Goal: Task Accomplishment & Management: Manage account settings

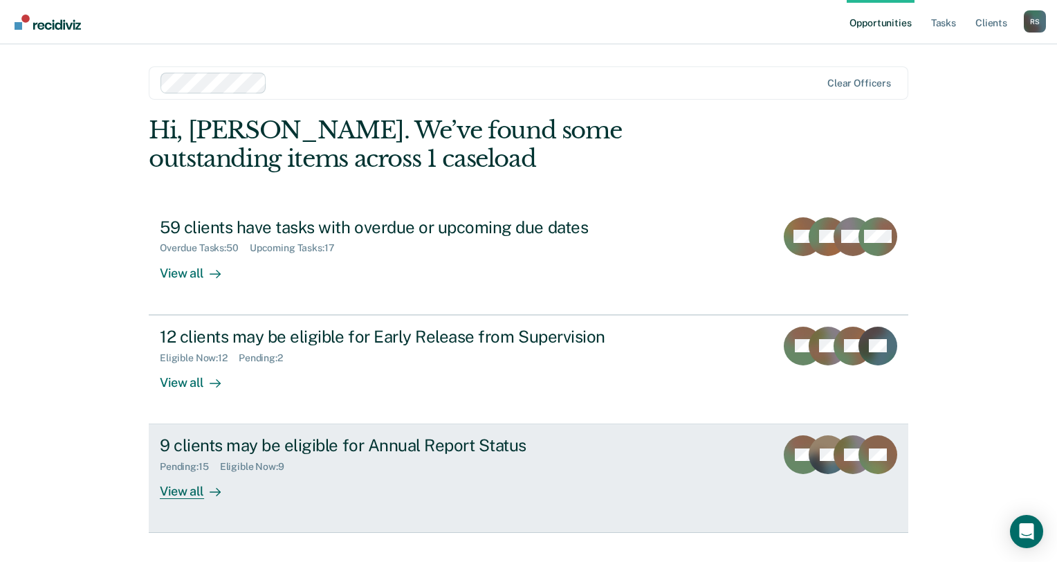
click at [457, 464] on div "Pending : 15 Eligible Now : 9" at bounding box center [403, 463] width 486 height 17
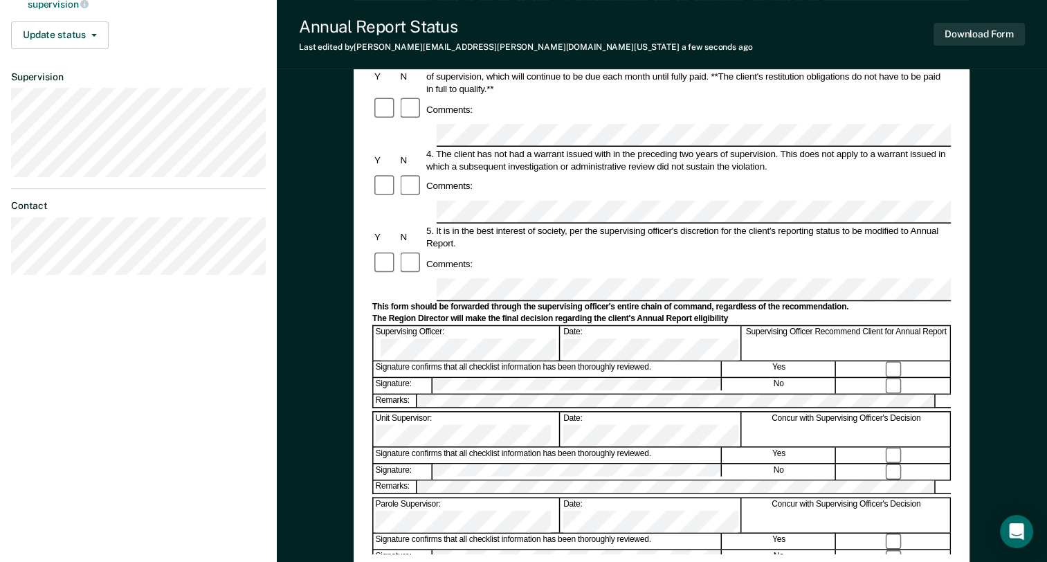
scroll to position [346, 0]
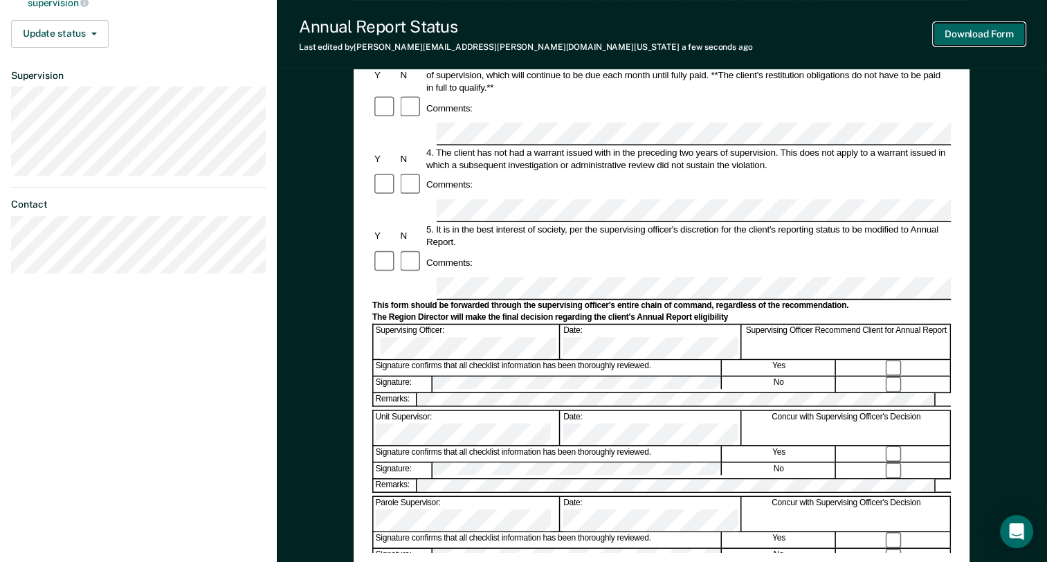
click at [974, 28] on button "Download Form" at bounding box center [979, 34] width 91 height 23
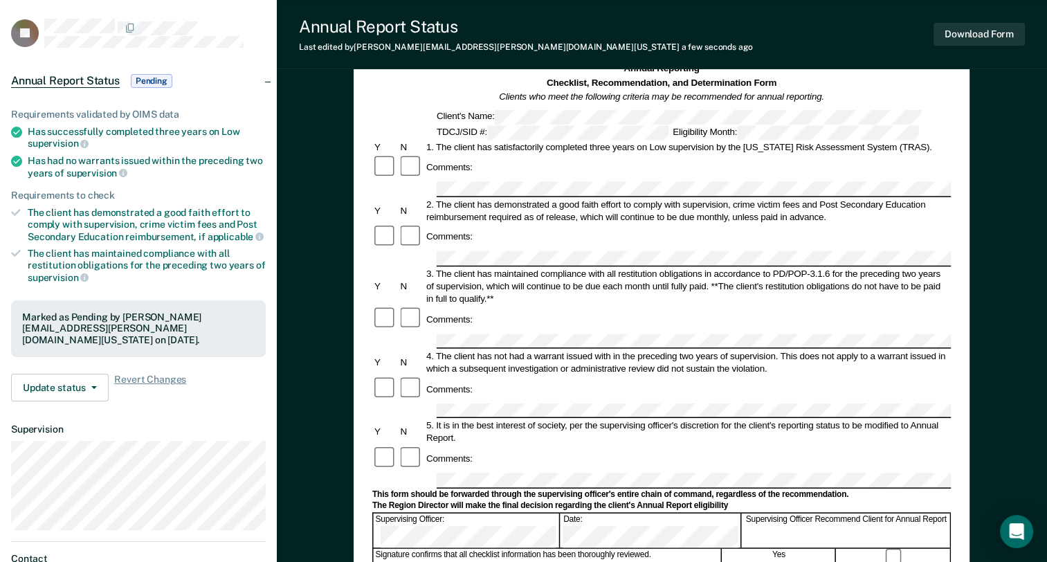
scroll to position [0, 0]
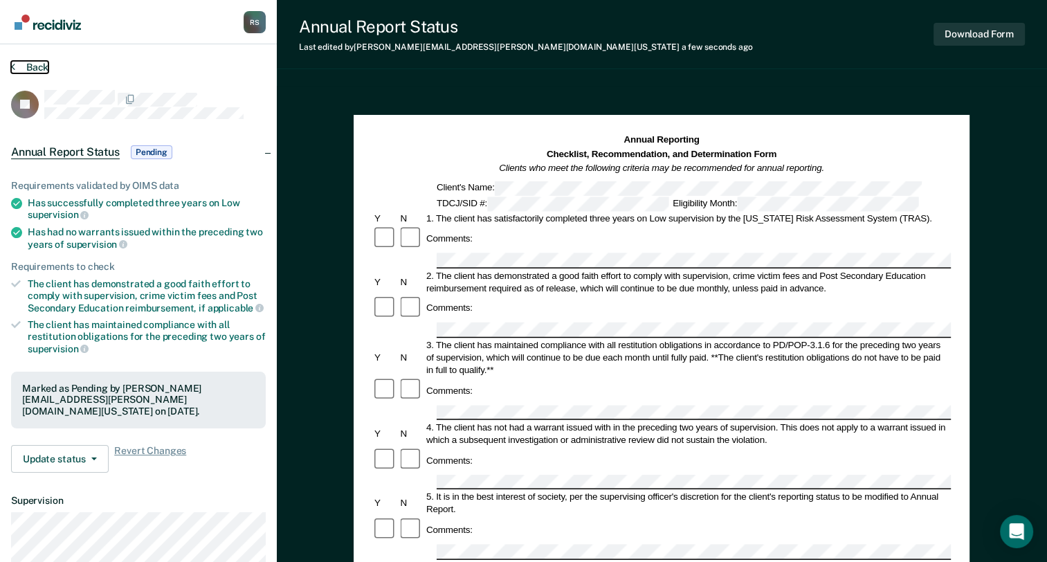
click at [41, 64] on button "Back" at bounding box center [29, 67] width 37 height 12
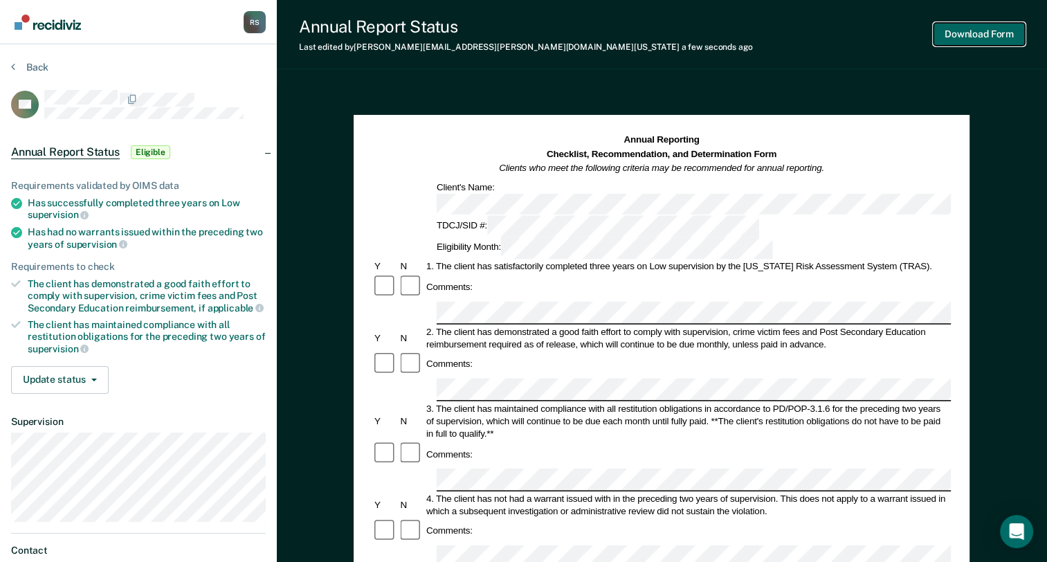
click at [972, 40] on button "Download Form" at bounding box center [979, 34] width 91 height 23
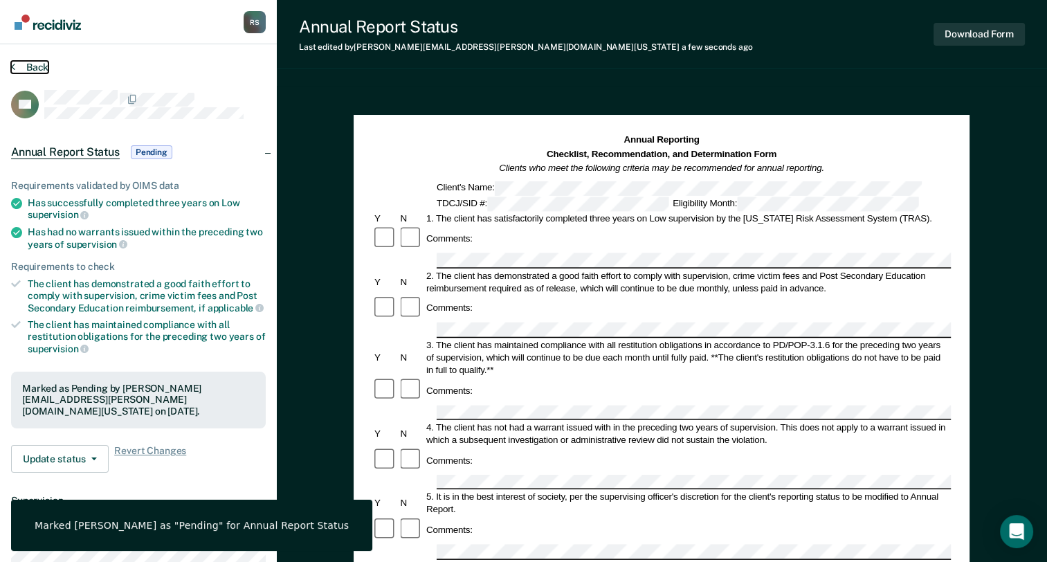
click at [38, 66] on button "Back" at bounding box center [29, 67] width 37 height 12
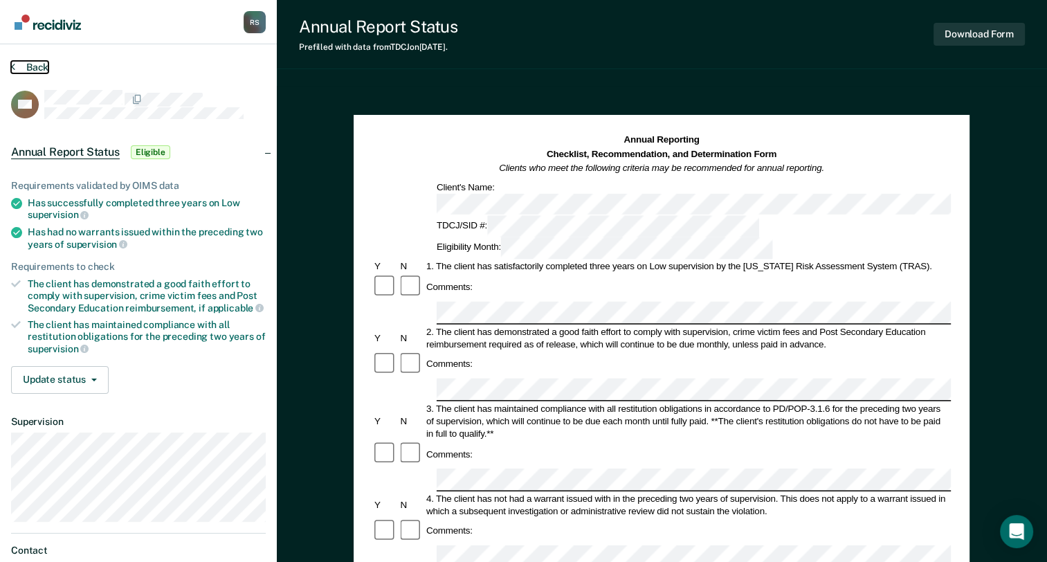
click at [44, 71] on button "Back" at bounding box center [29, 67] width 37 height 12
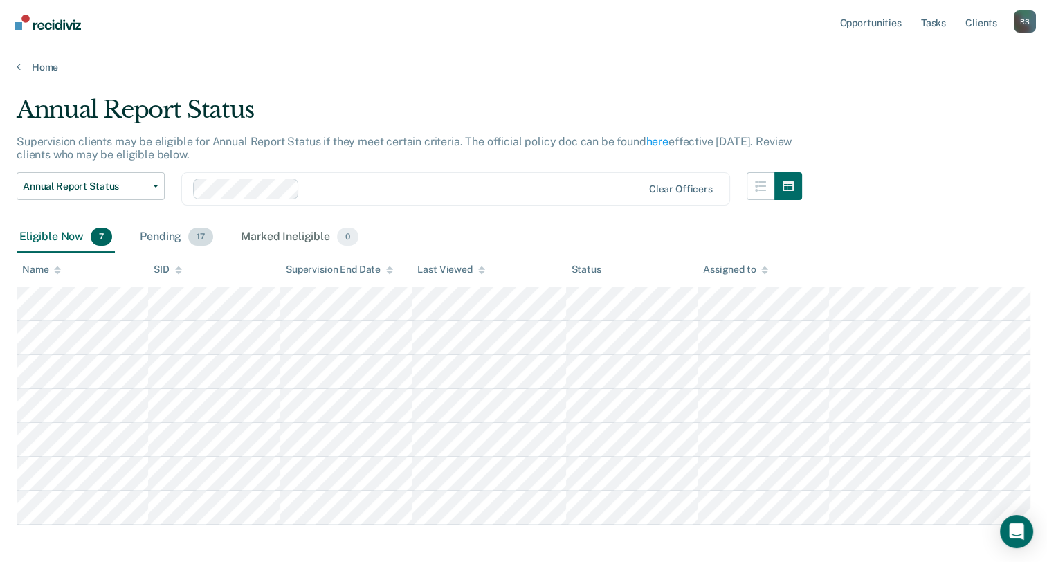
drag, startPoint x: 171, startPoint y: 235, endPoint x: 199, endPoint y: 227, distance: 29.6
click at [190, 230] on div "Pending 17" at bounding box center [176, 237] width 79 height 30
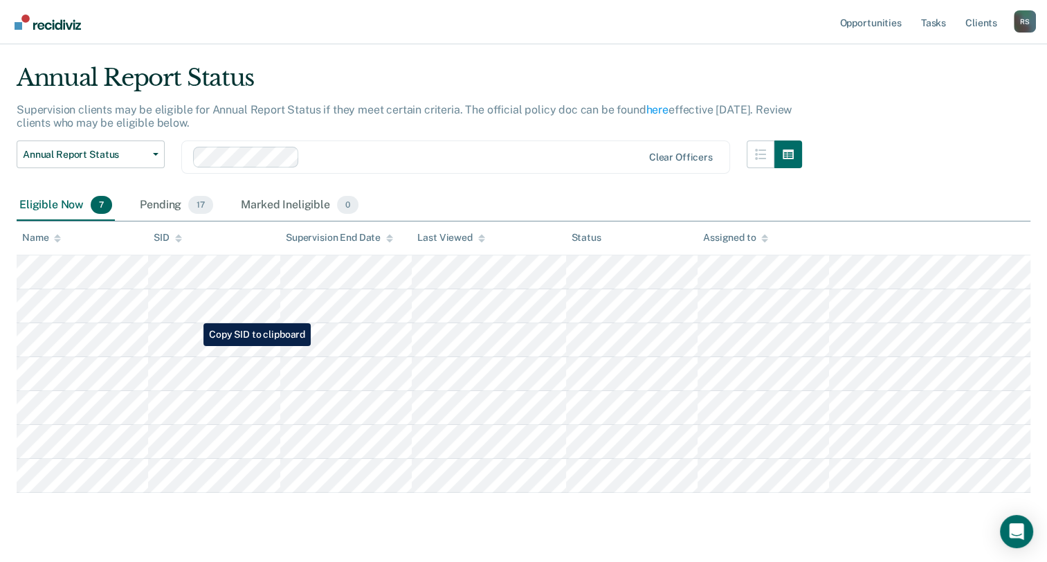
scroll to position [61, 0]
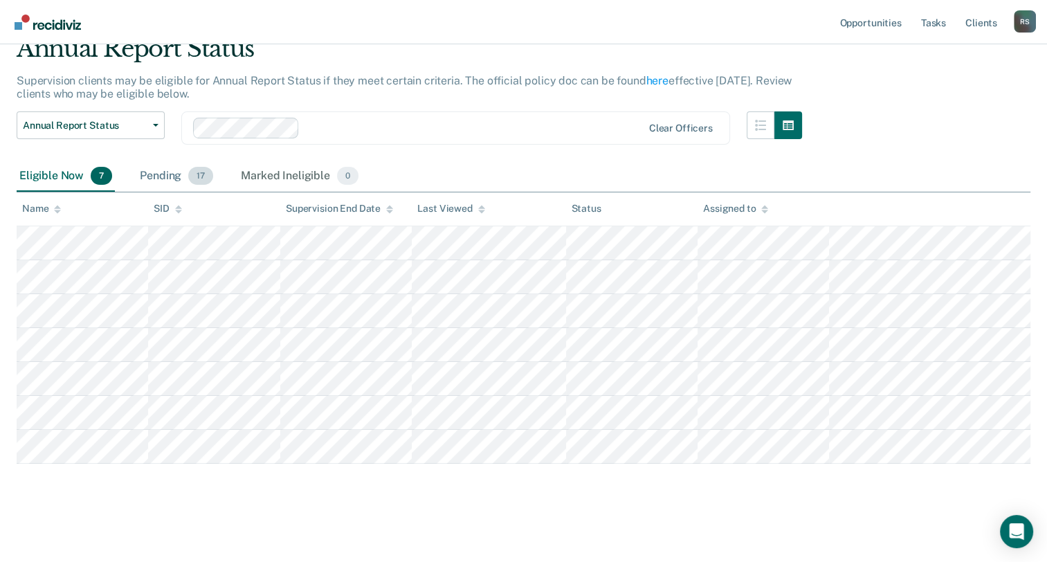
click at [153, 176] on div "Pending 17" at bounding box center [176, 176] width 79 height 30
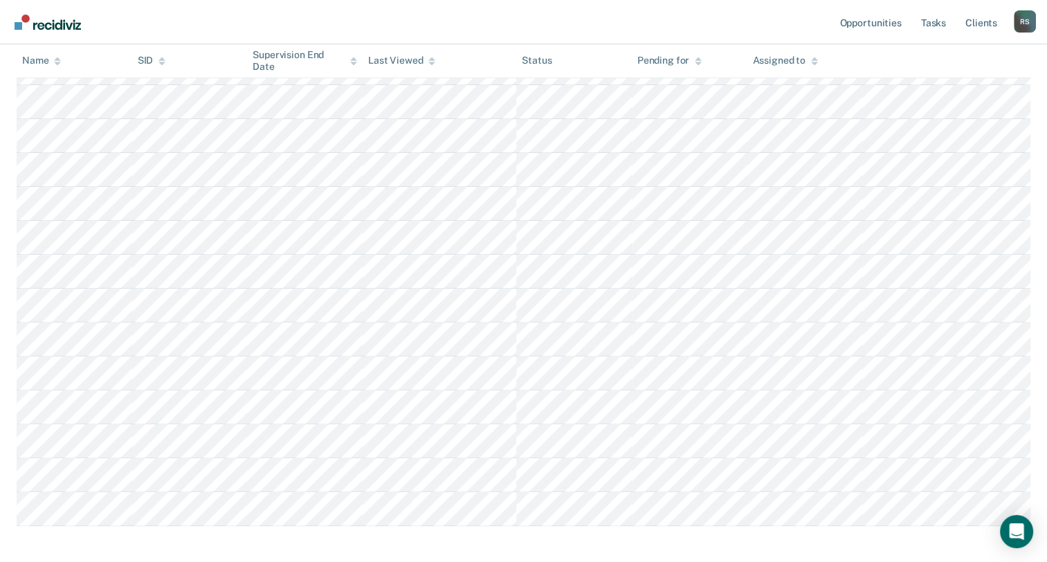
scroll to position [400, 0]
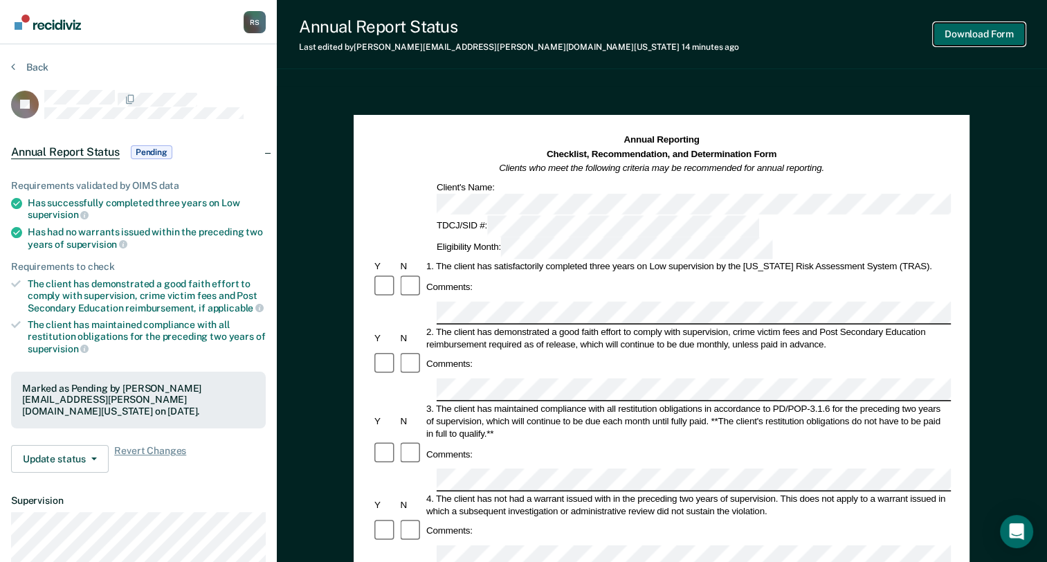
click at [972, 36] on button "Download Form" at bounding box center [979, 34] width 91 height 23
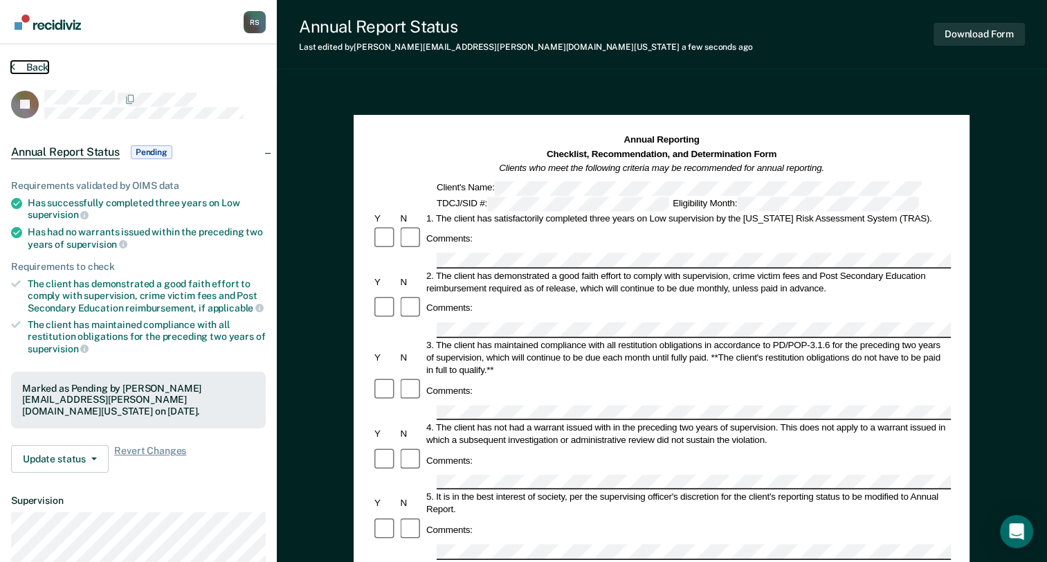
click at [39, 61] on button "Back" at bounding box center [29, 67] width 37 height 12
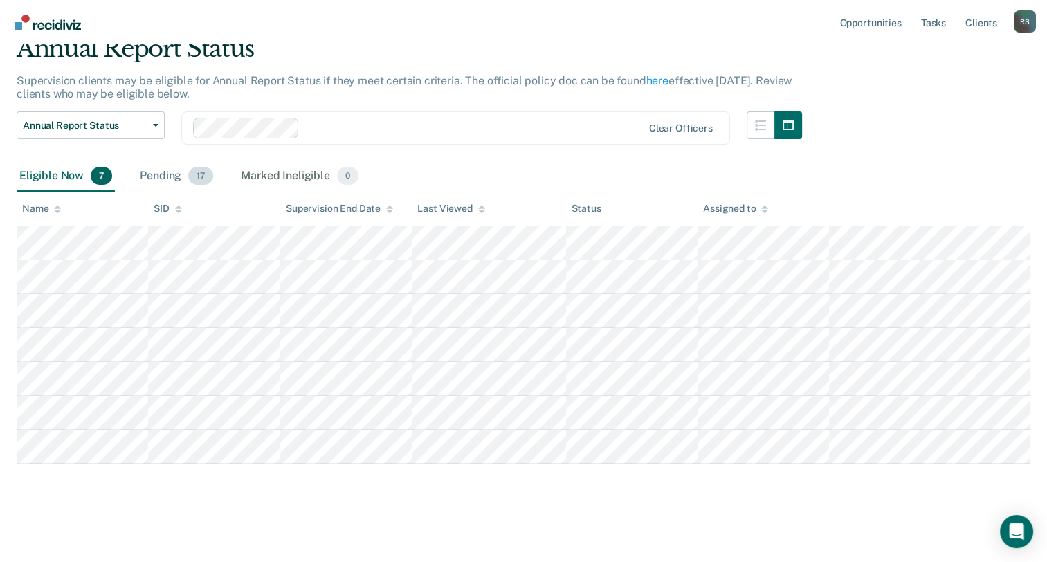
click at [148, 171] on div "Pending 17" at bounding box center [176, 176] width 79 height 30
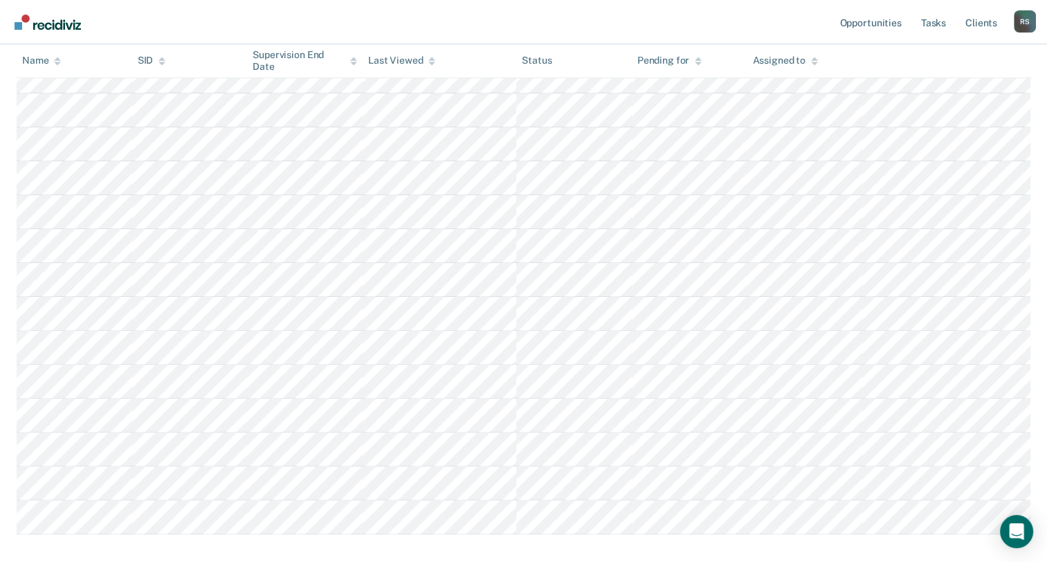
scroll to position [400, 0]
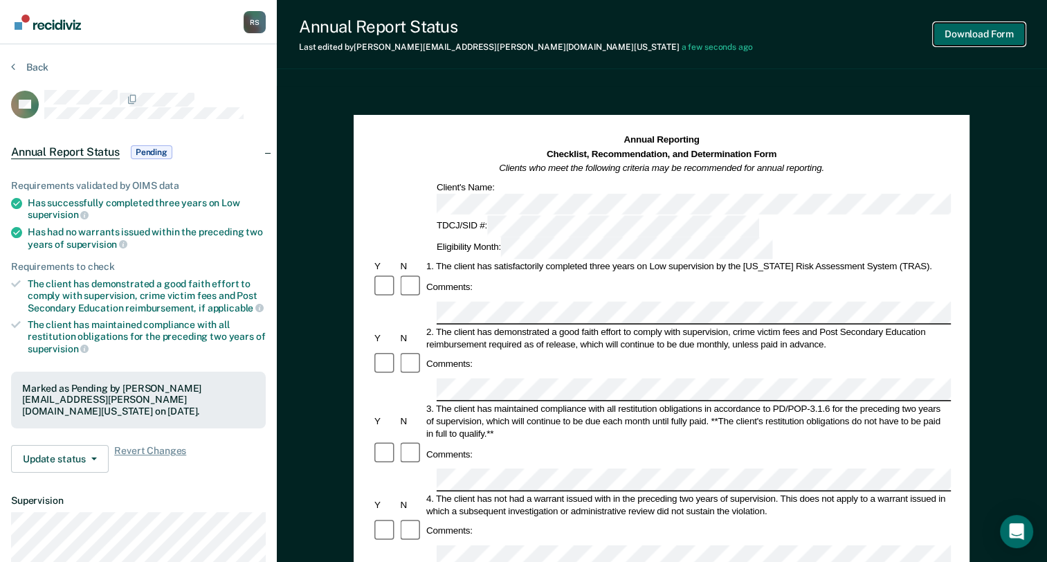
click at [979, 29] on button "Download Form" at bounding box center [979, 34] width 91 height 23
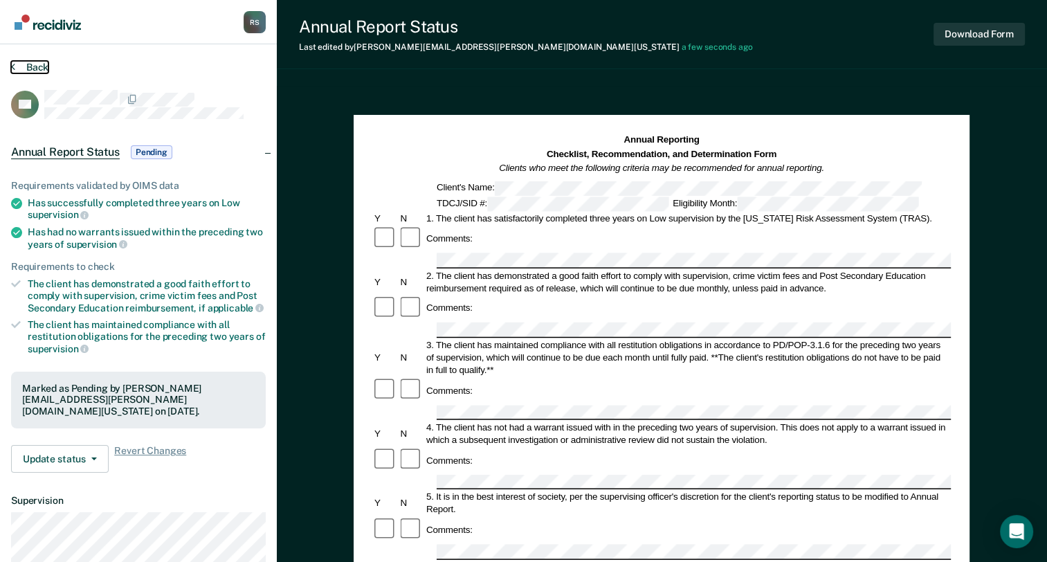
click at [40, 65] on button "Back" at bounding box center [29, 67] width 37 height 12
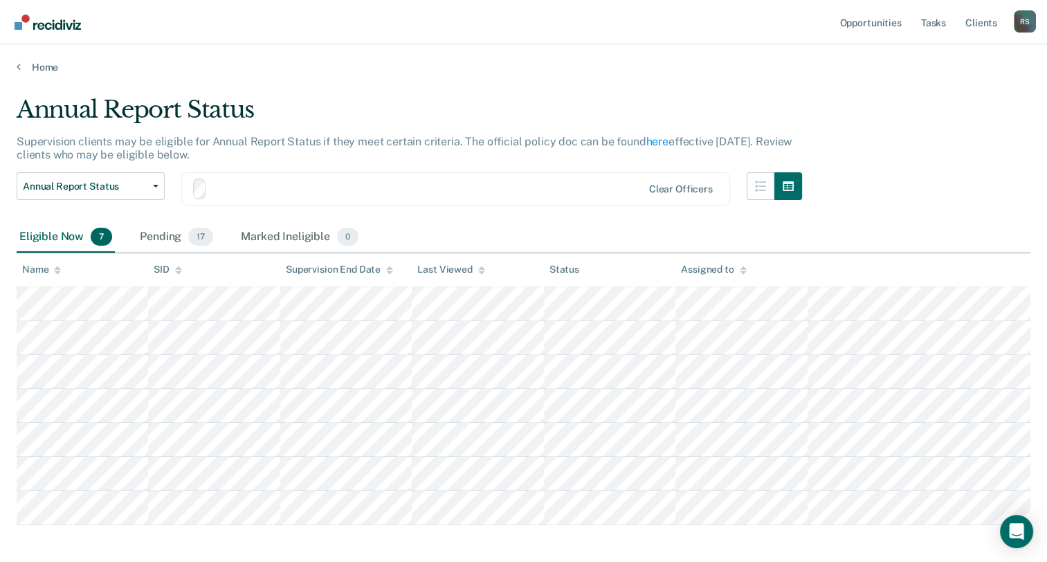
scroll to position [61, 0]
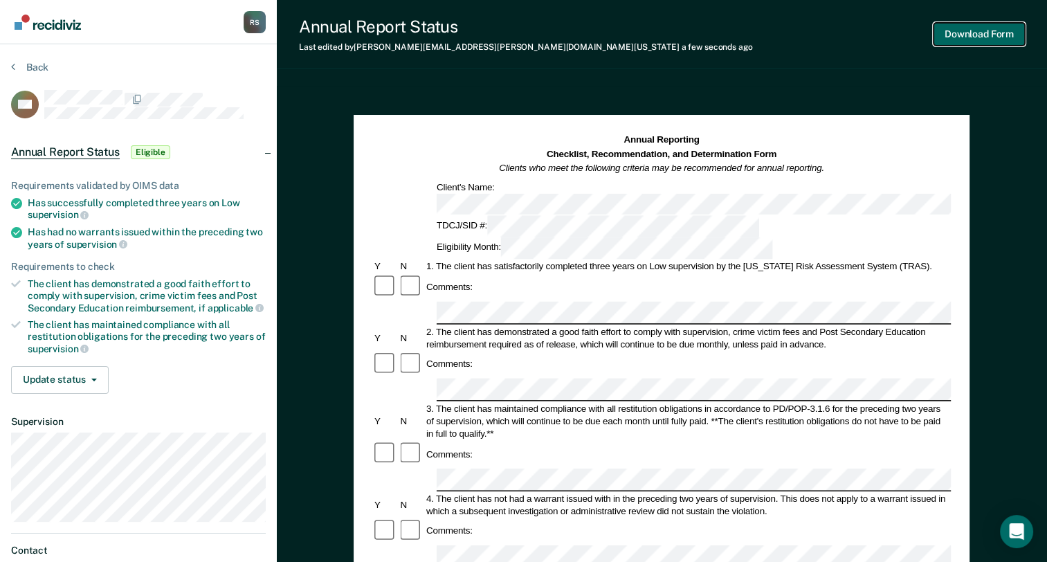
click at [990, 39] on button "Download Form" at bounding box center [979, 34] width 91 height 23
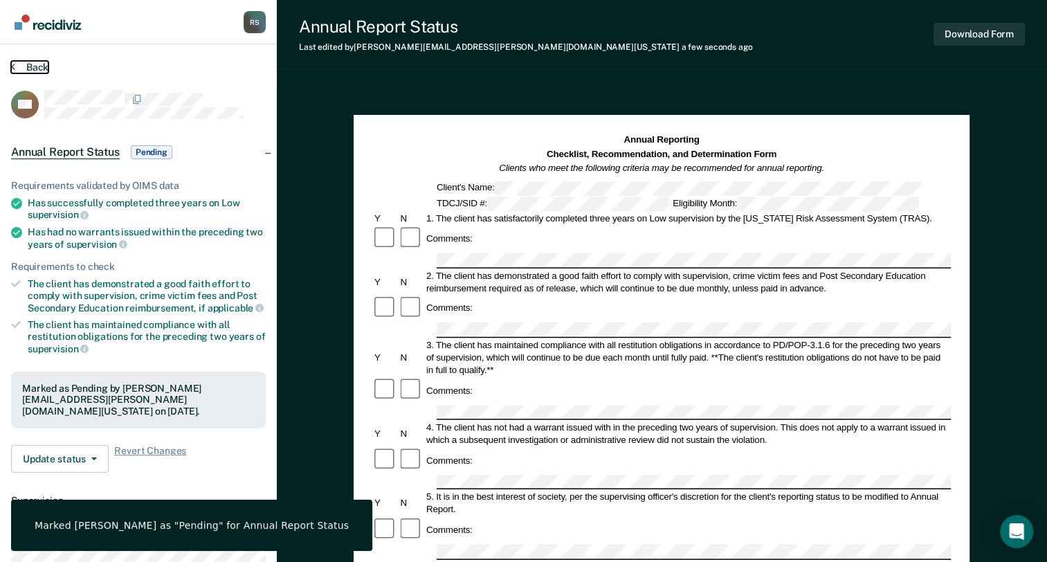
click at [33, 69] on button "Back" at bounding box center [29, 67] width 37 height 12
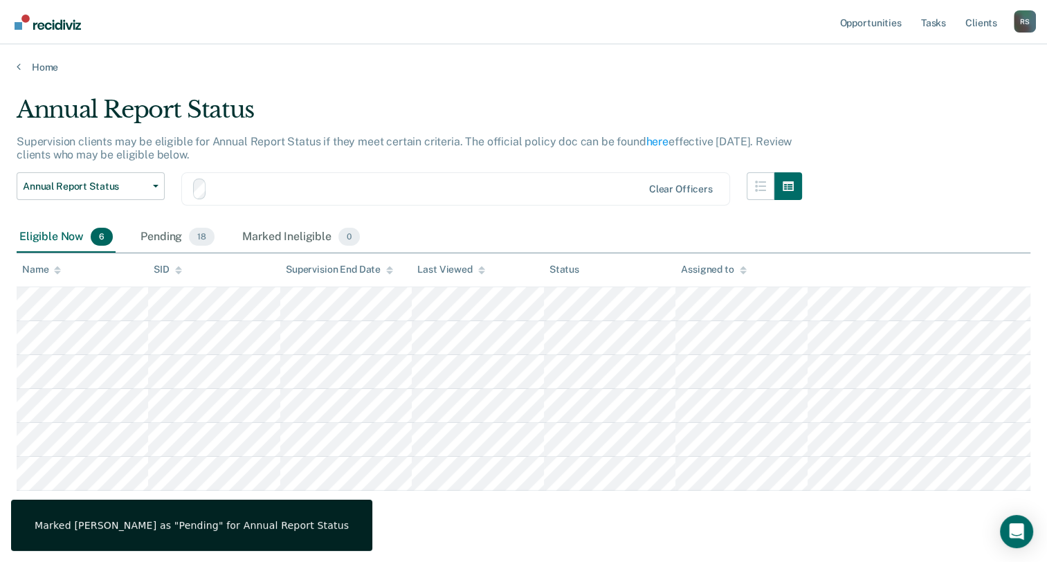
scroll to position [27, 0]
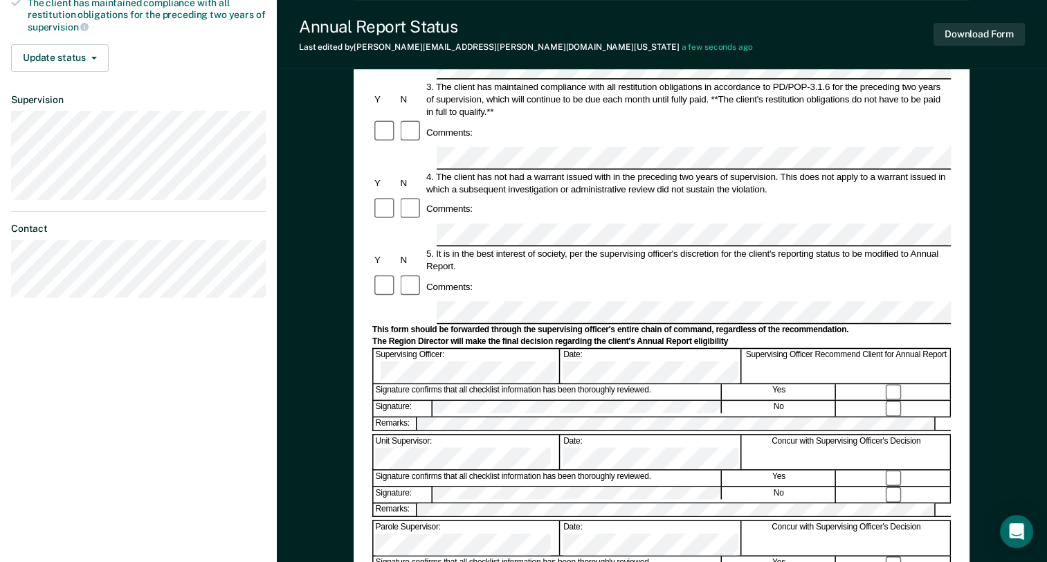
scroll to position [346, 0]
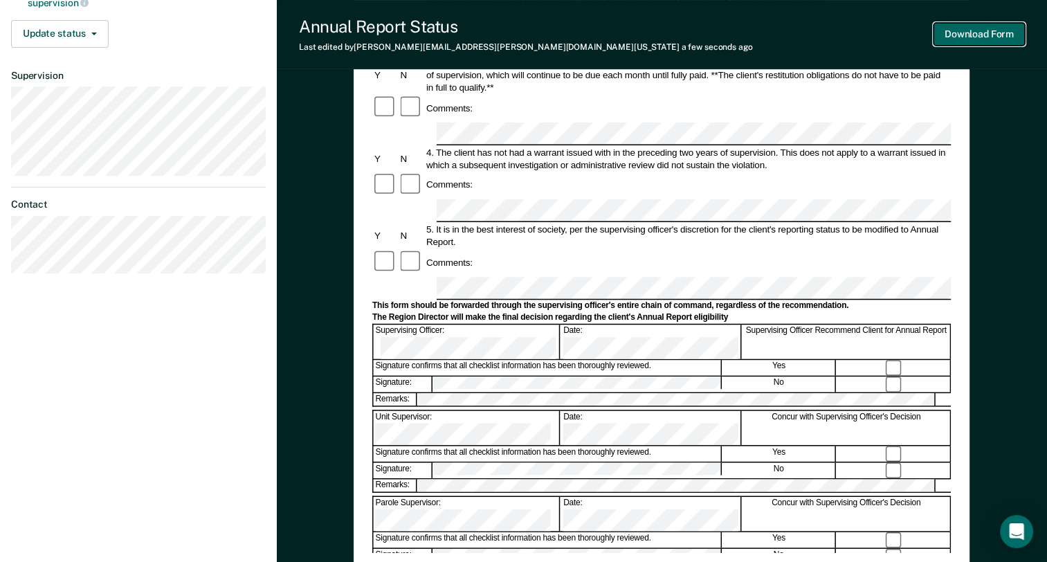
click at [961, 30] on button "Download Form" at bounding box center [979, 34] width 91 height 23
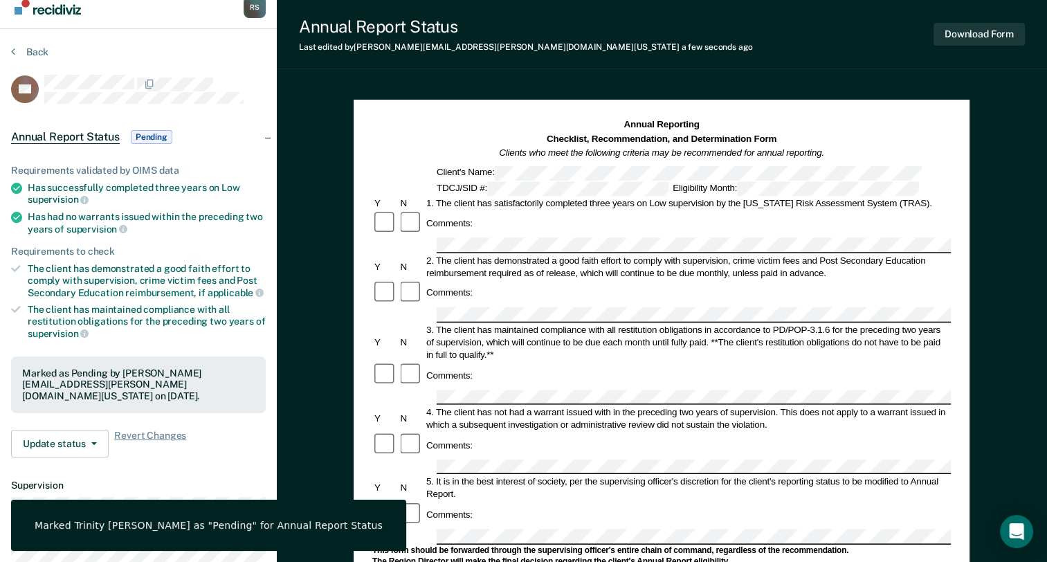
scroll to position [0, 0]
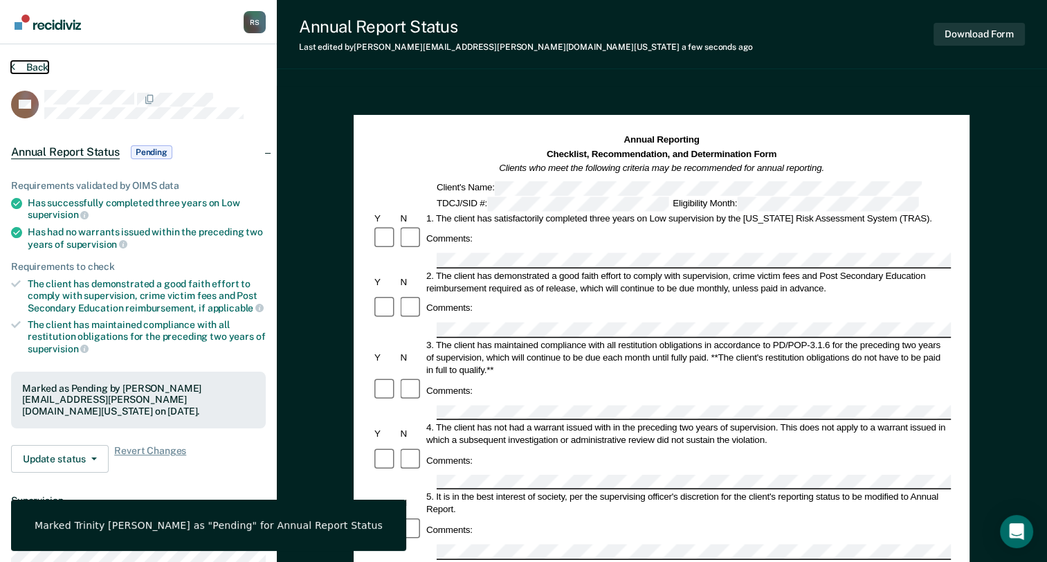
click at [37, 61] on button "Back" at bounding box center [29, 67] width 37 height 12
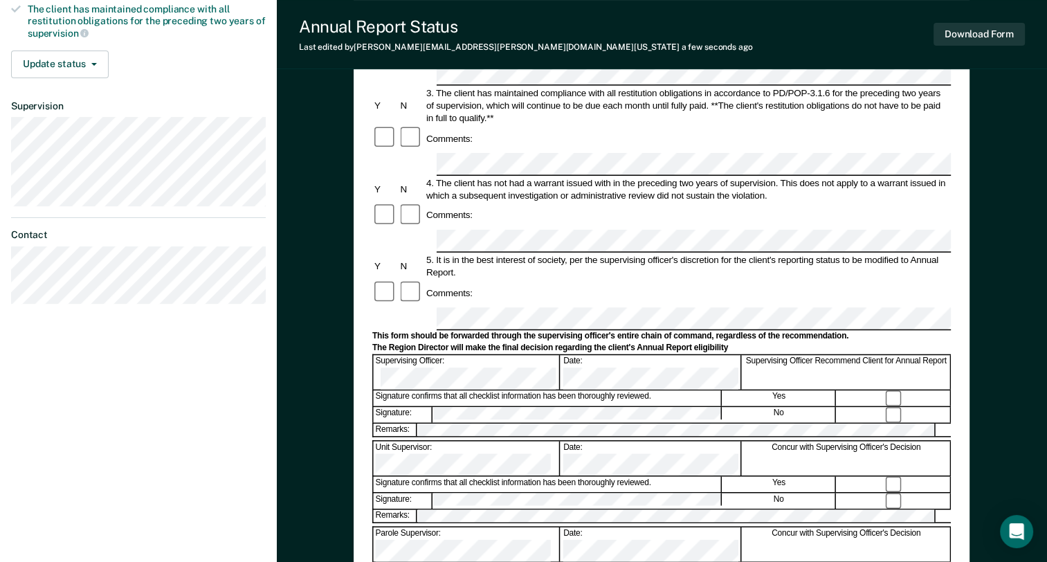
scroll to position [346, 0]
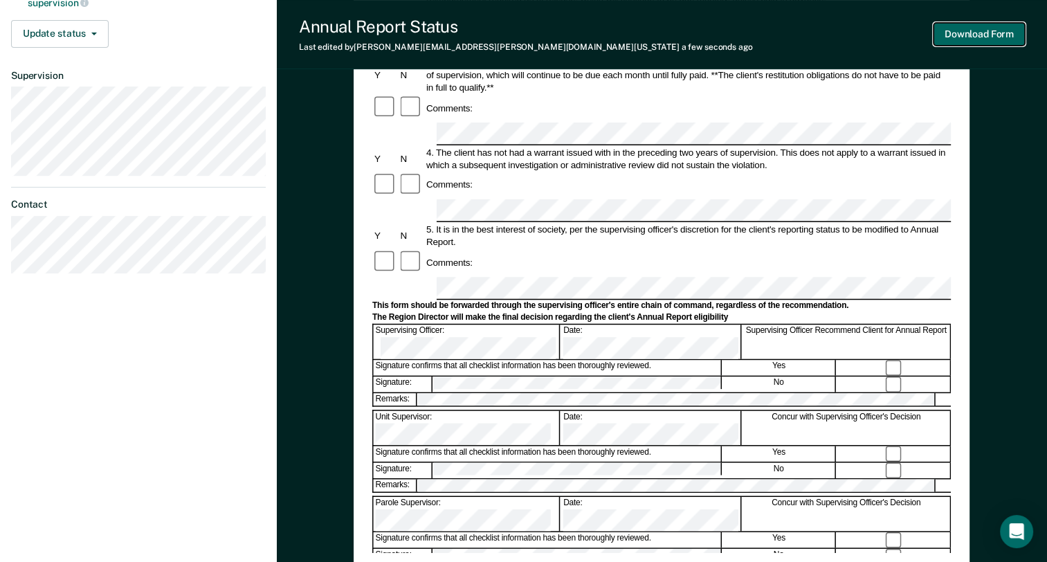
click at [956, 27] on button "Download Form" at bounding box center [979, 34] width 91 height 23
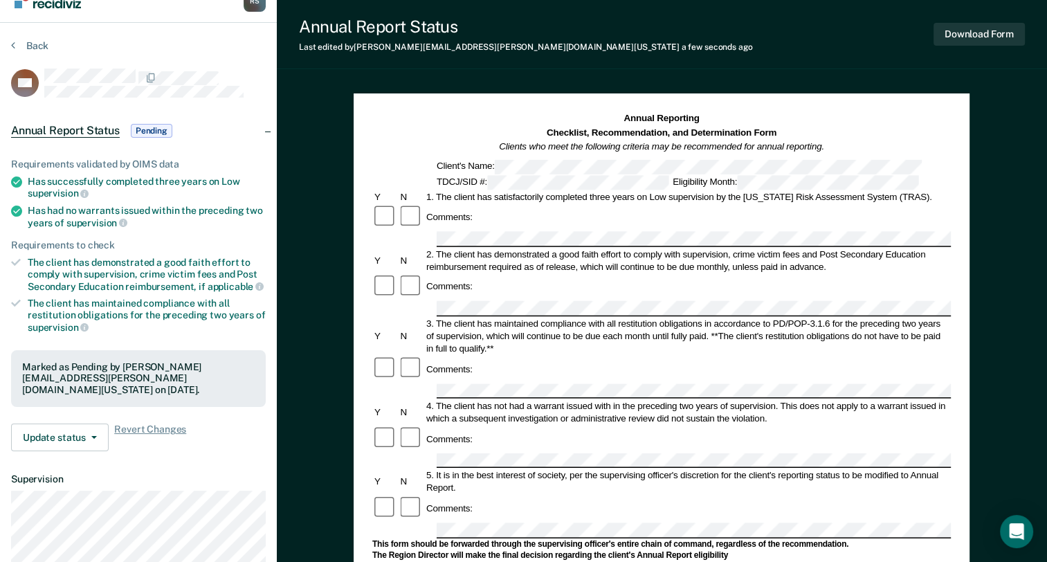
scroll to position [0, 0]
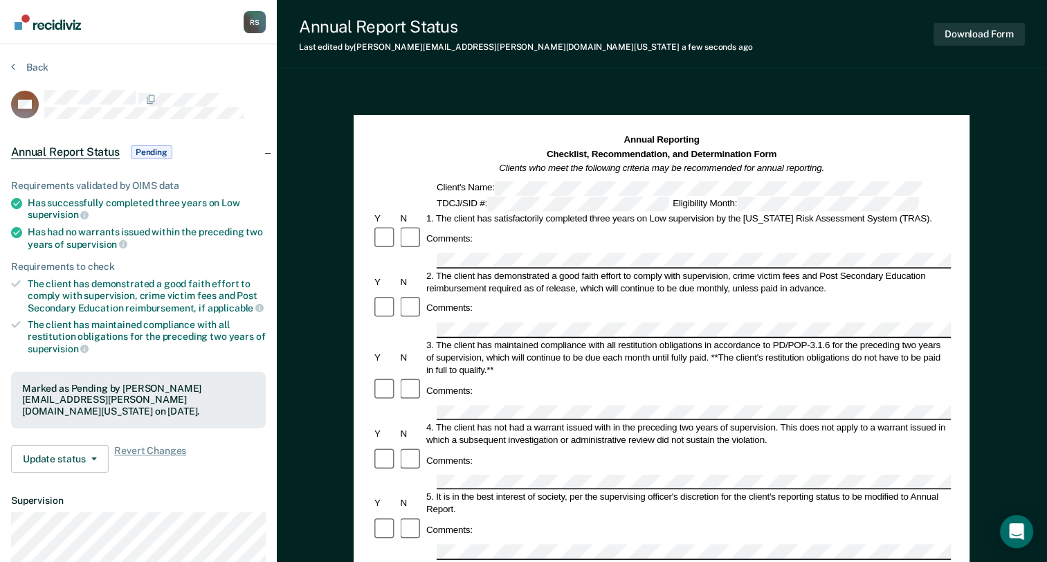
click at [49, 69] on div "Back" at bounding box center [138, 75] width 255 height 29
click at [47, 69] on button "Back" at bounding box center [29, 67] width 37 height 12
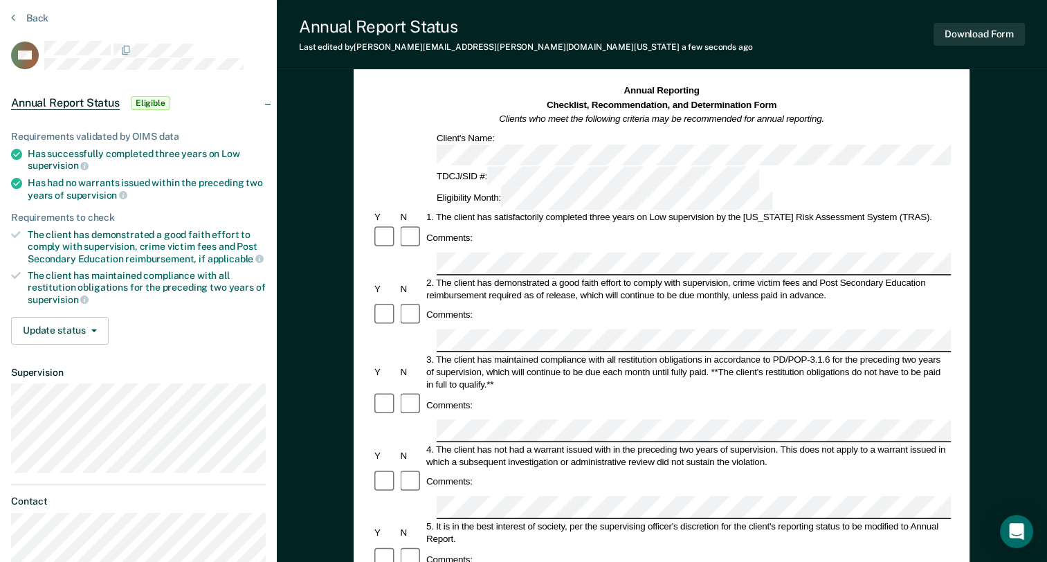
scroll to position [48, 0]
click at [966, 39] on button "Download Form" at bounding box center [979, 34] width 91 height 23
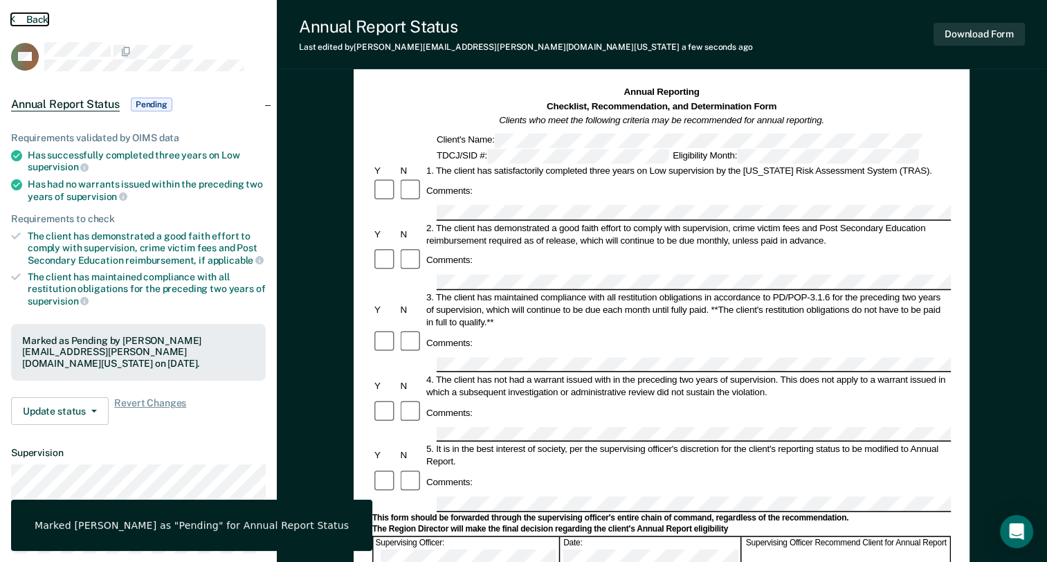
click at [31, 15] on button "Back" at bounding box center [29, 19] width 37 height 12
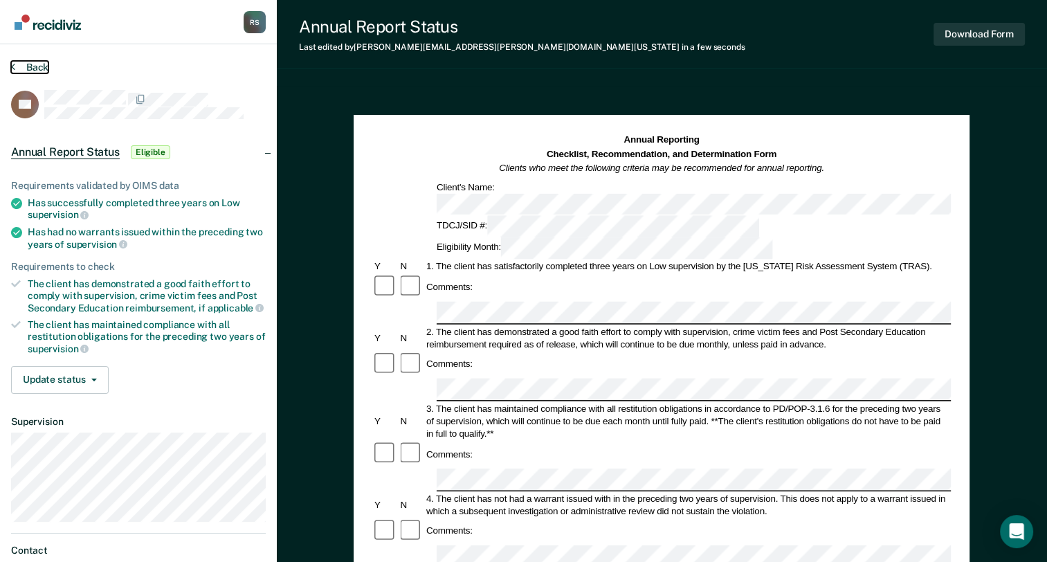
click at [31, 61] on button "Back" at bounding box center [29, 67] width 37 height 12
click at [979, 35] on button "Download Form" at bounding box center [979, 34] width 91 height 23
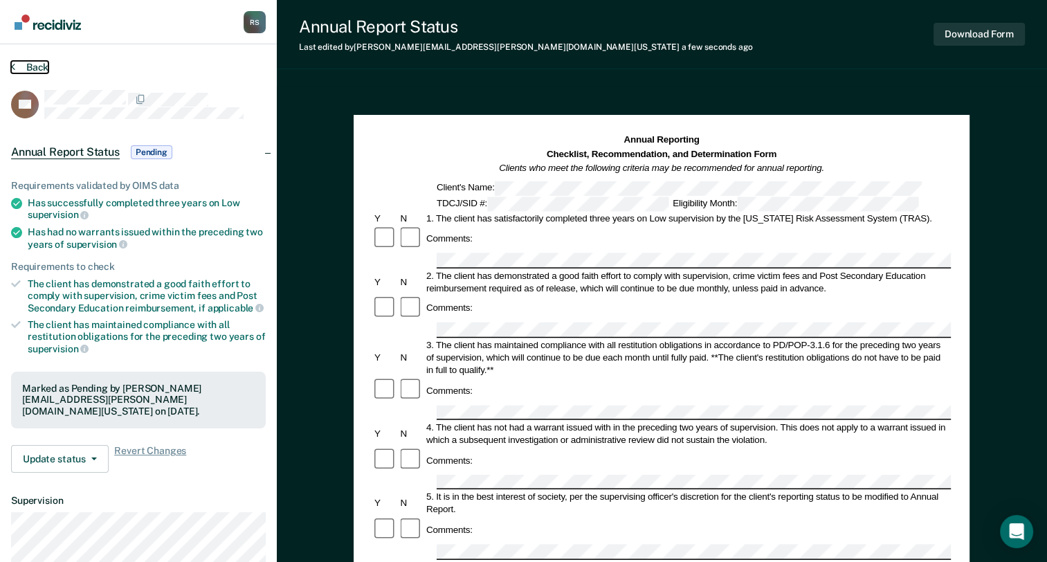
click at [42, 68] on button "Back" at bounding box center [29, 67] width 37 height 12
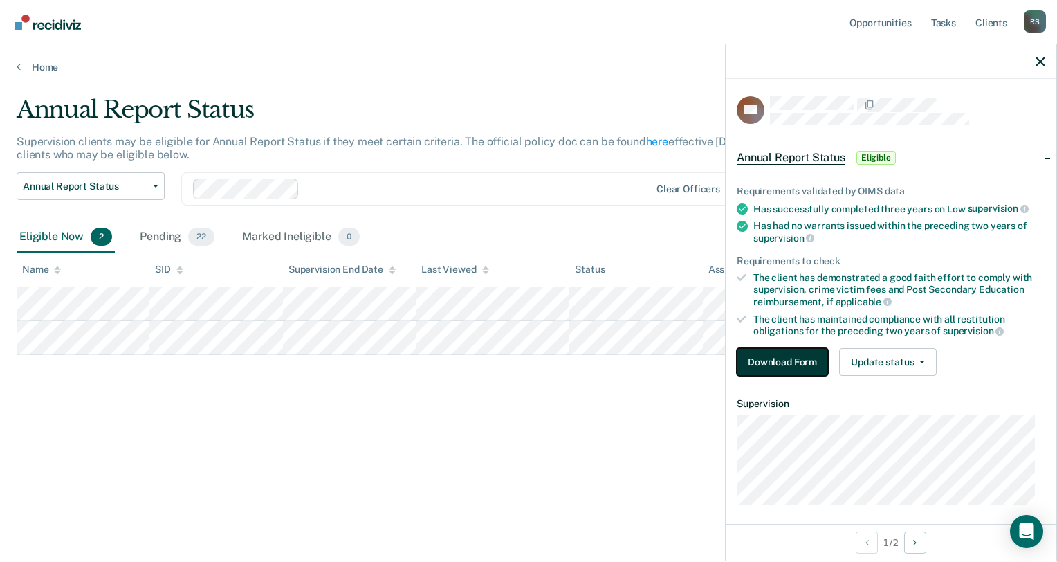
click at [807, 348] on button "Download Form" at bounding box center [782, 362] width 91 height 28
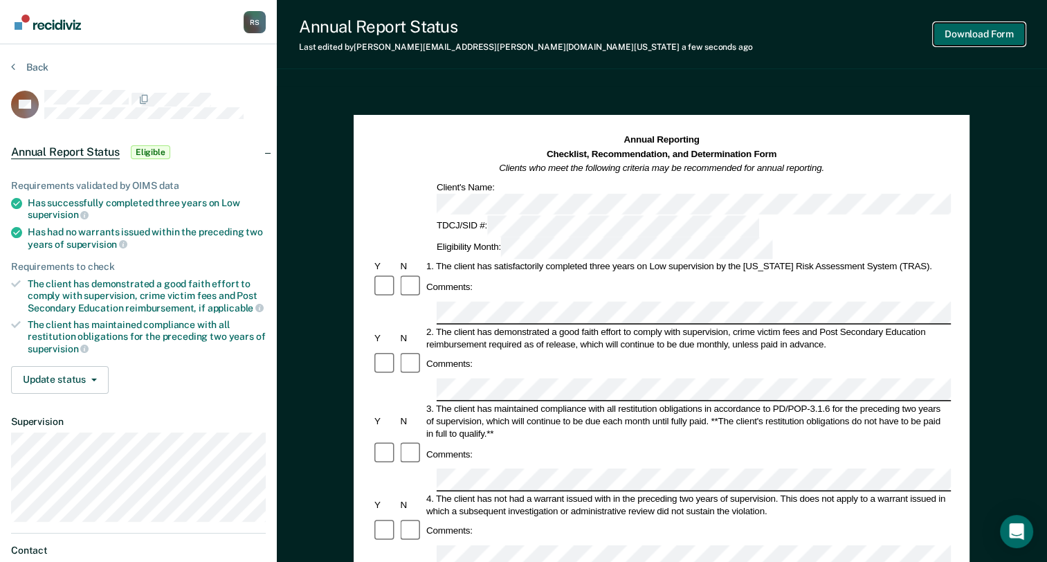
click at [963, 37] on button "Download Form" at bounding box center [979, 34] width 91 height 23
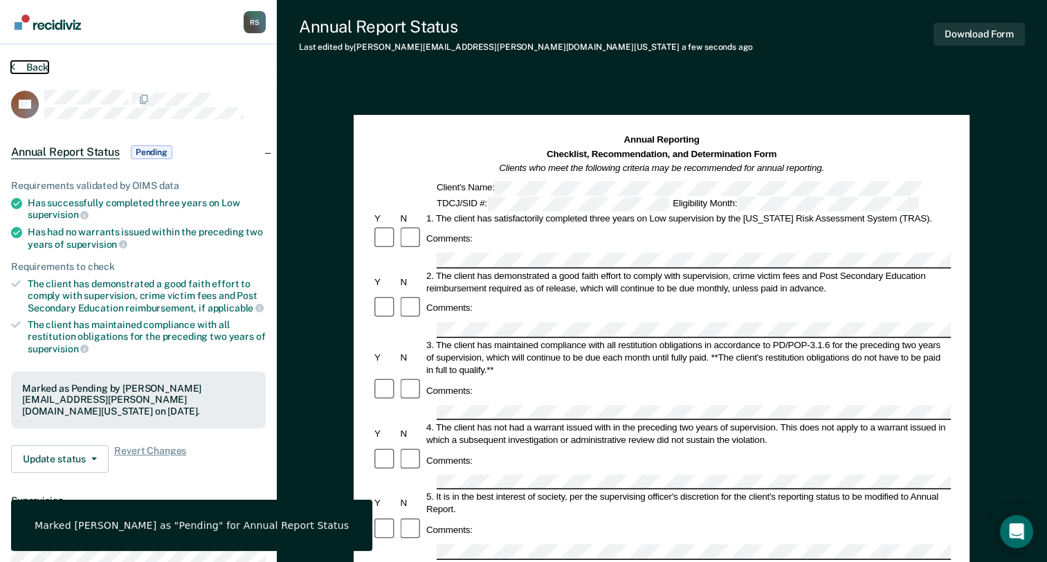
click at [36, 68] on button "Back" at bounding box center [29, 67] width 37 height 12
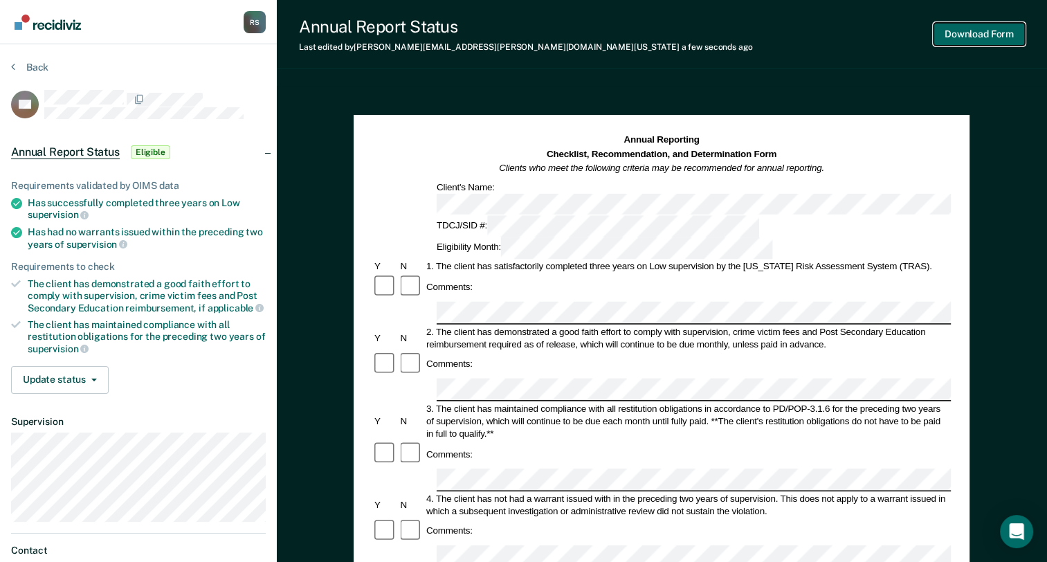
click at [957, 30] on button "Download Form" at bounding box center [979, 34] width 91 height 23
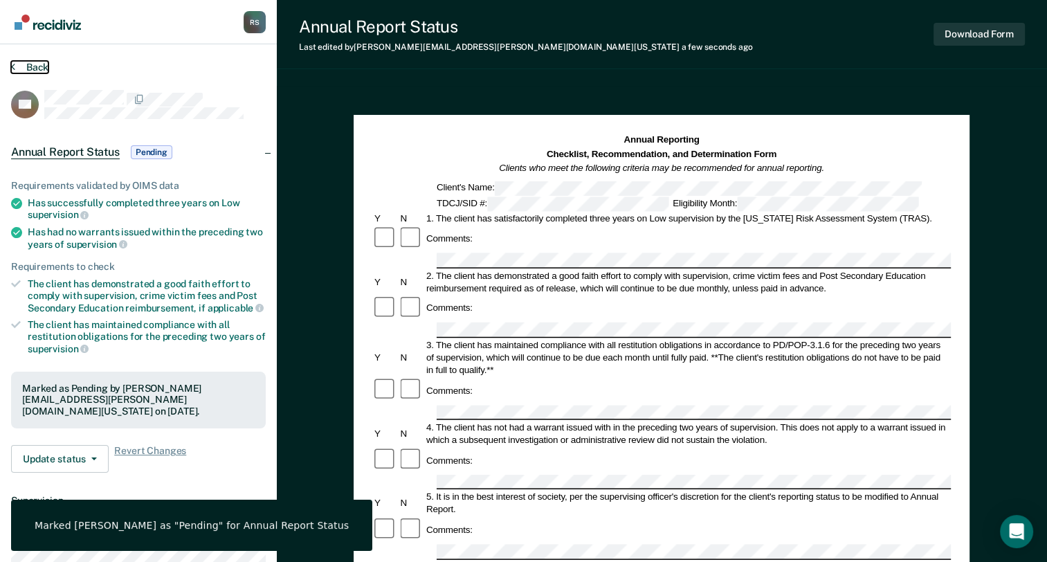
click at [36, 63] on button "Back" at bounding box center [29, 67] width 37 height 12
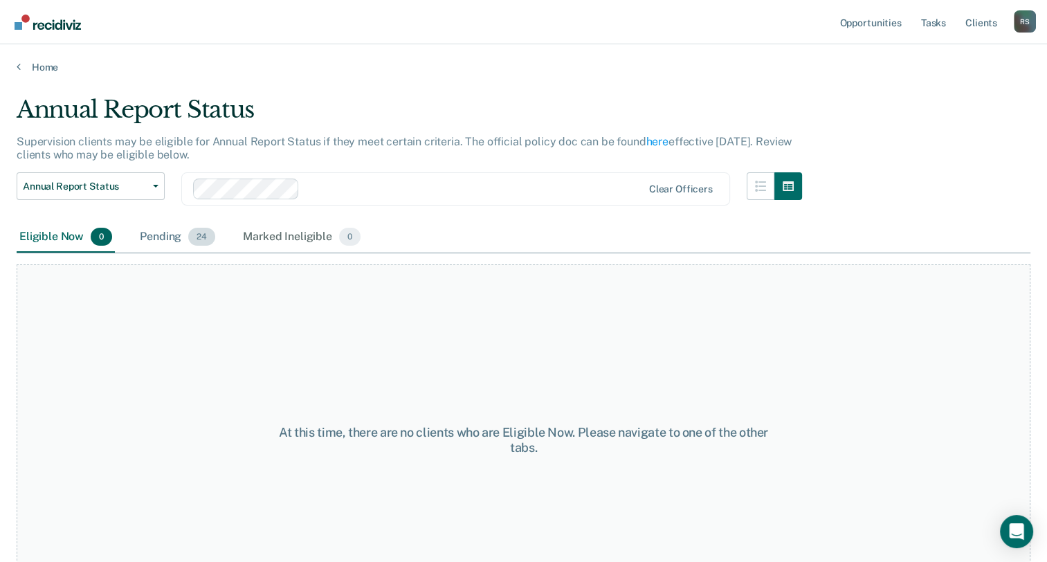
click at [169, 245] on div "Pending 24" at bounding box center [177, 237] width 81 height 30
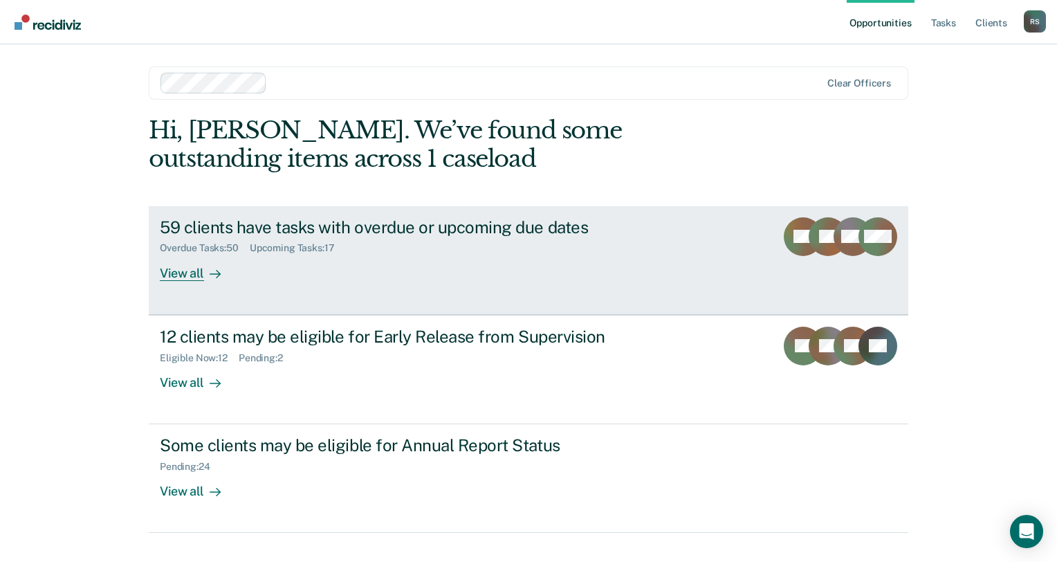
click at [197, 271] on div "View all" at bounding box center [199, 267] width 78 height 27
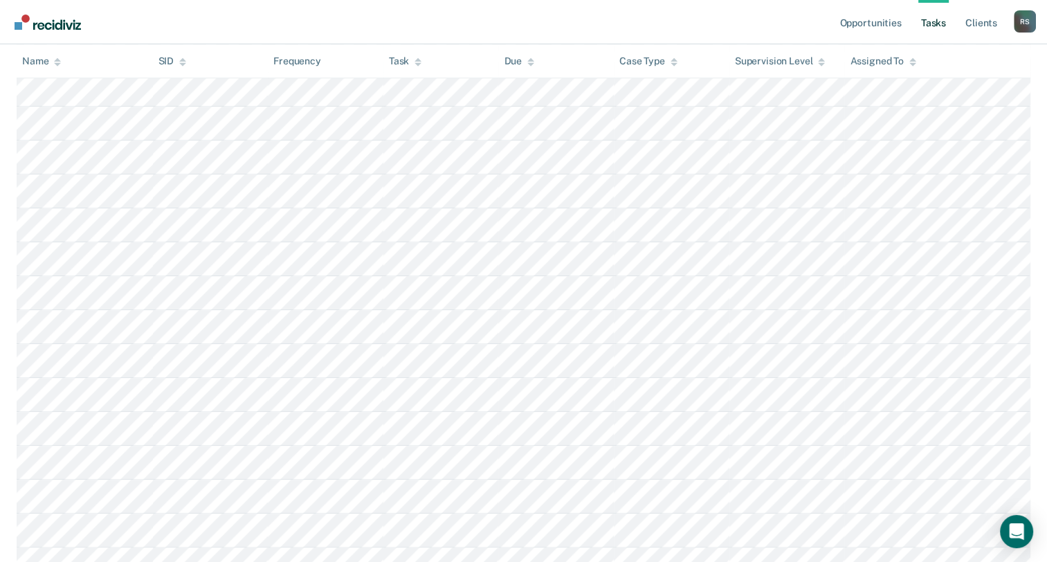
scroll to position [1522, 0]
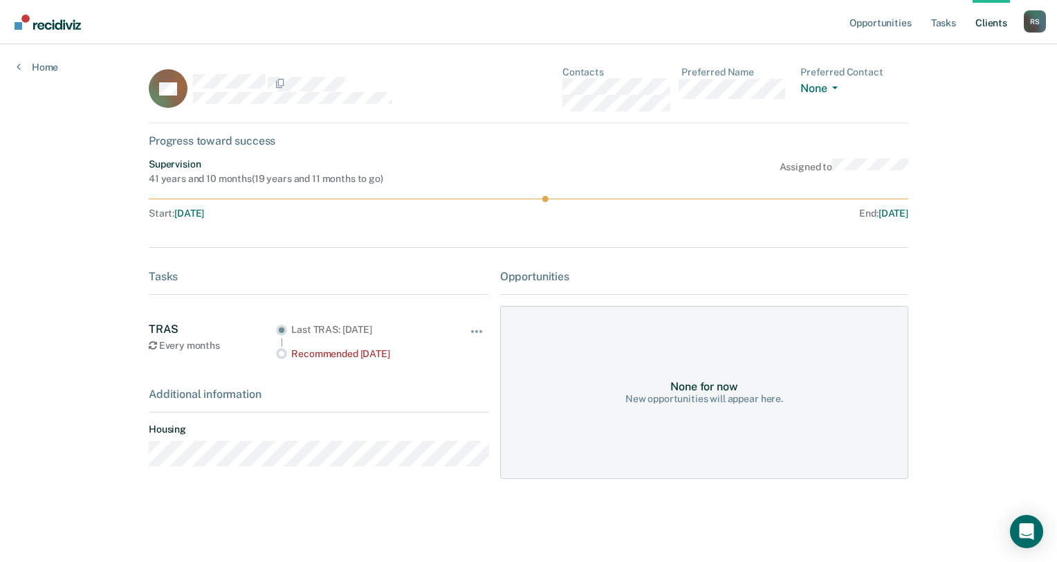
click at [533, 280] on div "Opportunities" at bounding box center [704, 276] width 408 height 13
click at [576, 366] on div "None for now New opportunities will appear here." at bounding box center [704, 392] width 408 height 173
click at [714, 383] on div "None for now" at bounding box center [704, 386] width 67 height 13
drag, startPoint x: 442, startPoint y: 91, endPoint x: 824, endPoint y: 213, distance: 401.8
click at [824, 213] on div "End : [DATE]" at bounding box center [722, 214] width 374 height 12
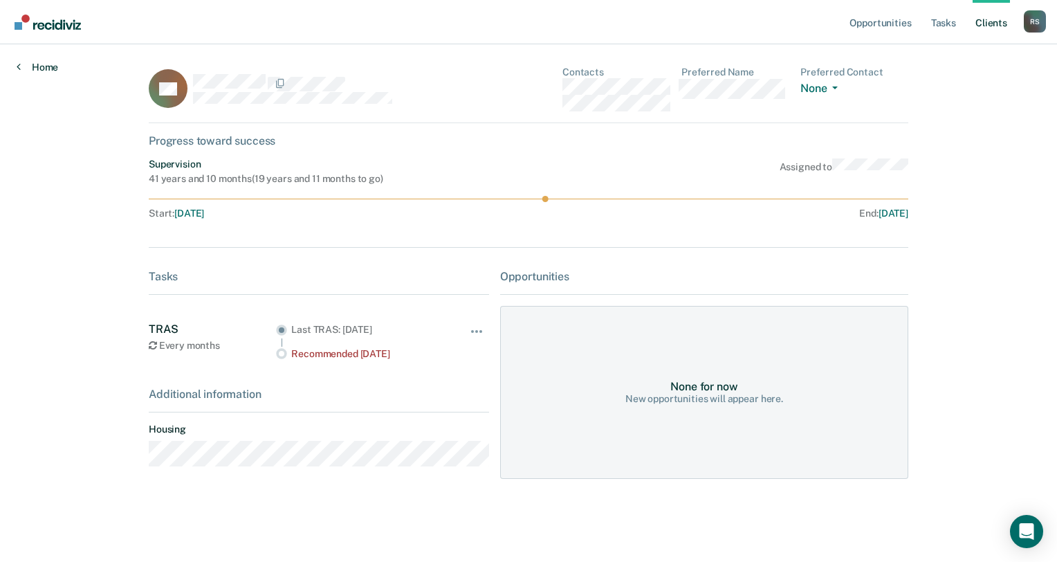
click at [45, 65] on link "Home" at bounding box center [38, 67] width 42 height 12
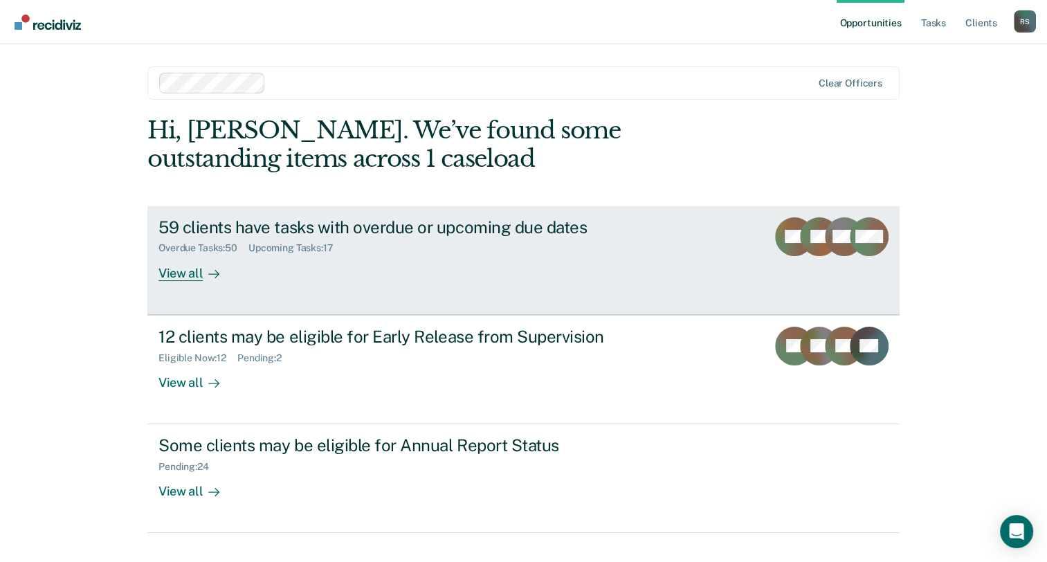
click at [354, 263] on div "59 clients have tasks with overdue or upcoming due dates Overdue Tasks : 50 Upc…" at bounding box center [417, 249] width 519 height 64
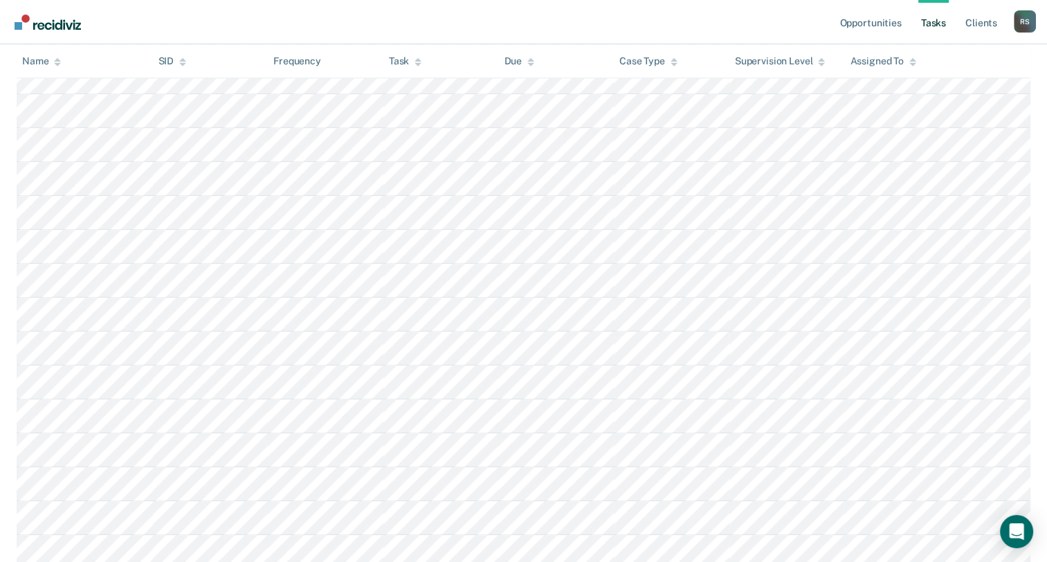
scroll to position [1522, 0]
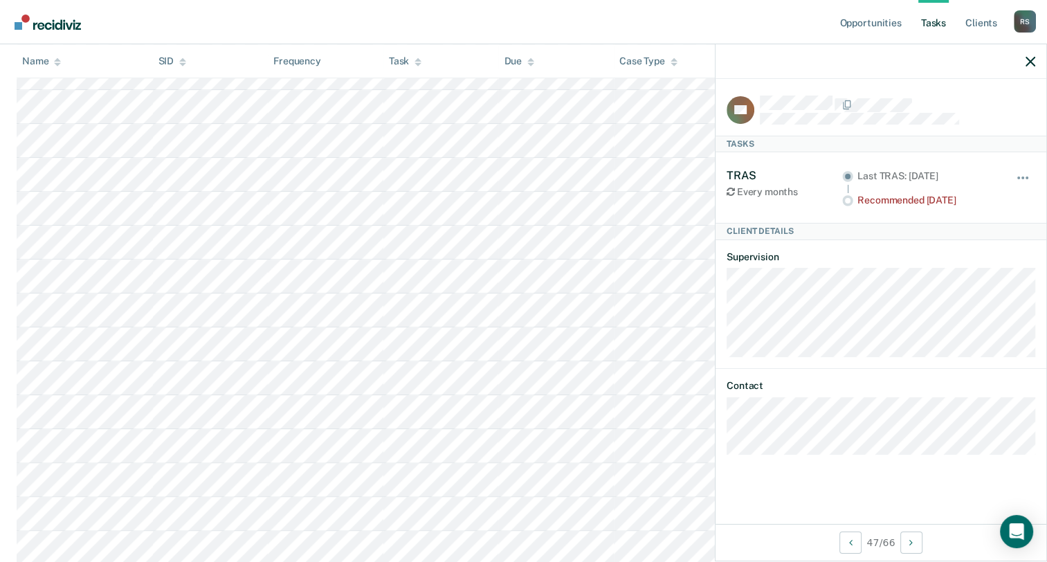
click at [1030, 170] on div "Hide from tasks list for... 7 days 30 days 90 days" at bounding box center [1024, 187] width 24 height 37
click at [1028, 174] on button "button" at bounding box center [1024, 185] width 24 height 22
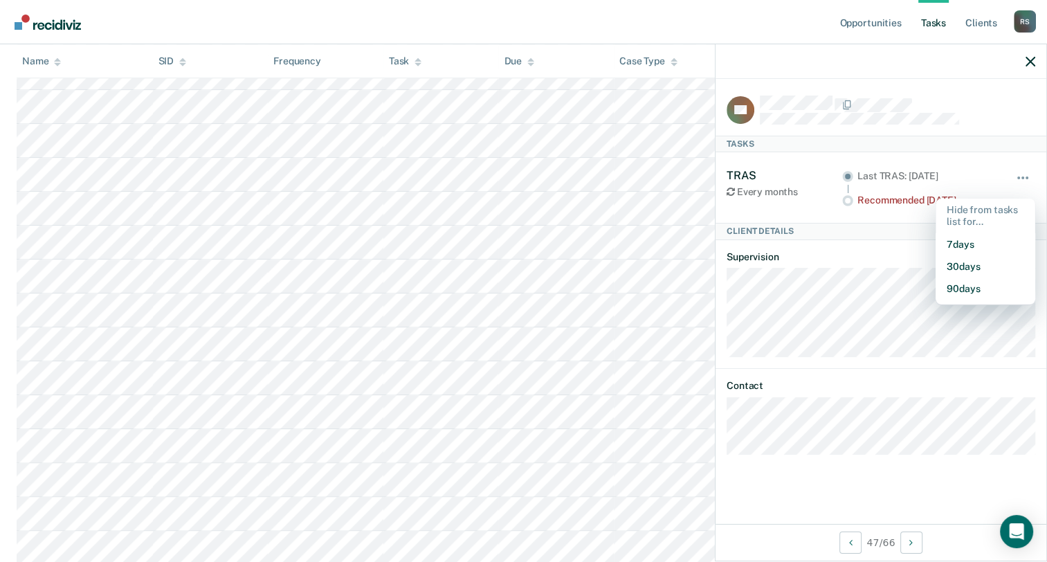
click at [1026, 131] on article "AB Tasks TRAS Every months Last TRAS: [DATE] Recommended [DATE] Hide from tasks…" at bounding box center [881, 275] width 309 height 359
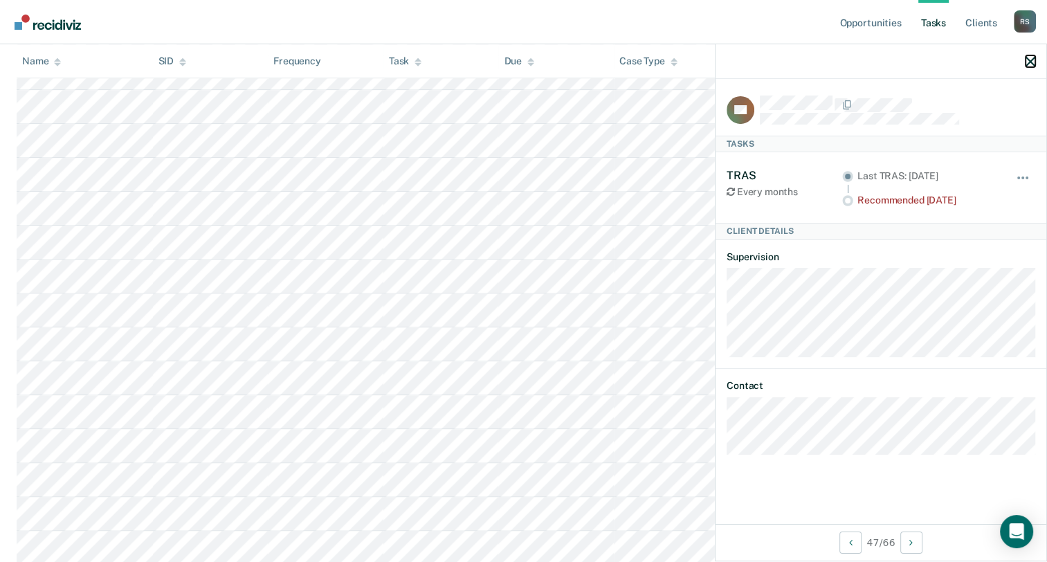
click at [1030, 62] on icon "button" at bounding box center [1031, 62] width 10 height 10
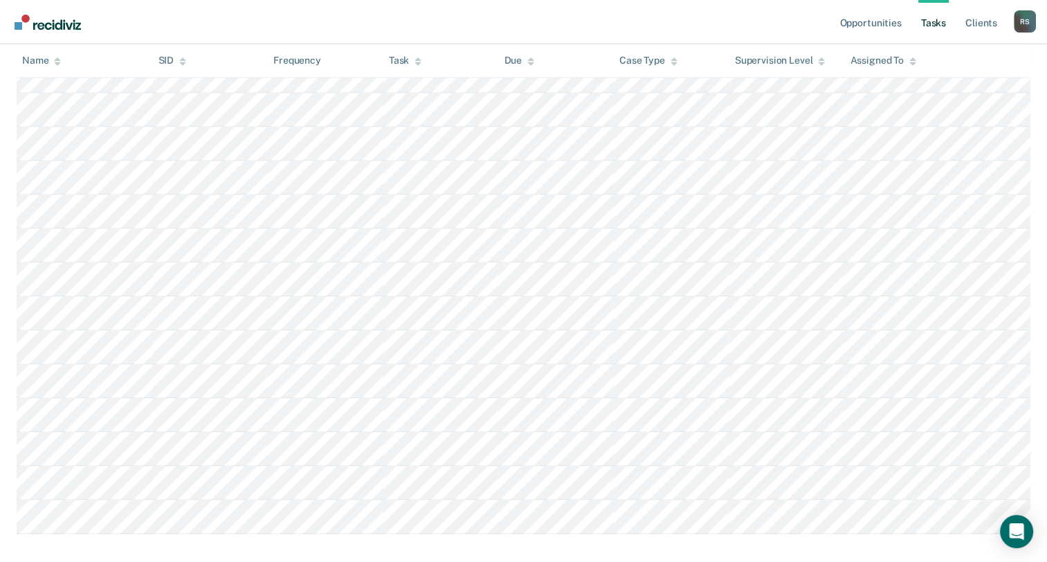
scroll to position [2137, 0]
